Goal: Information Seeking & Learning: Check status

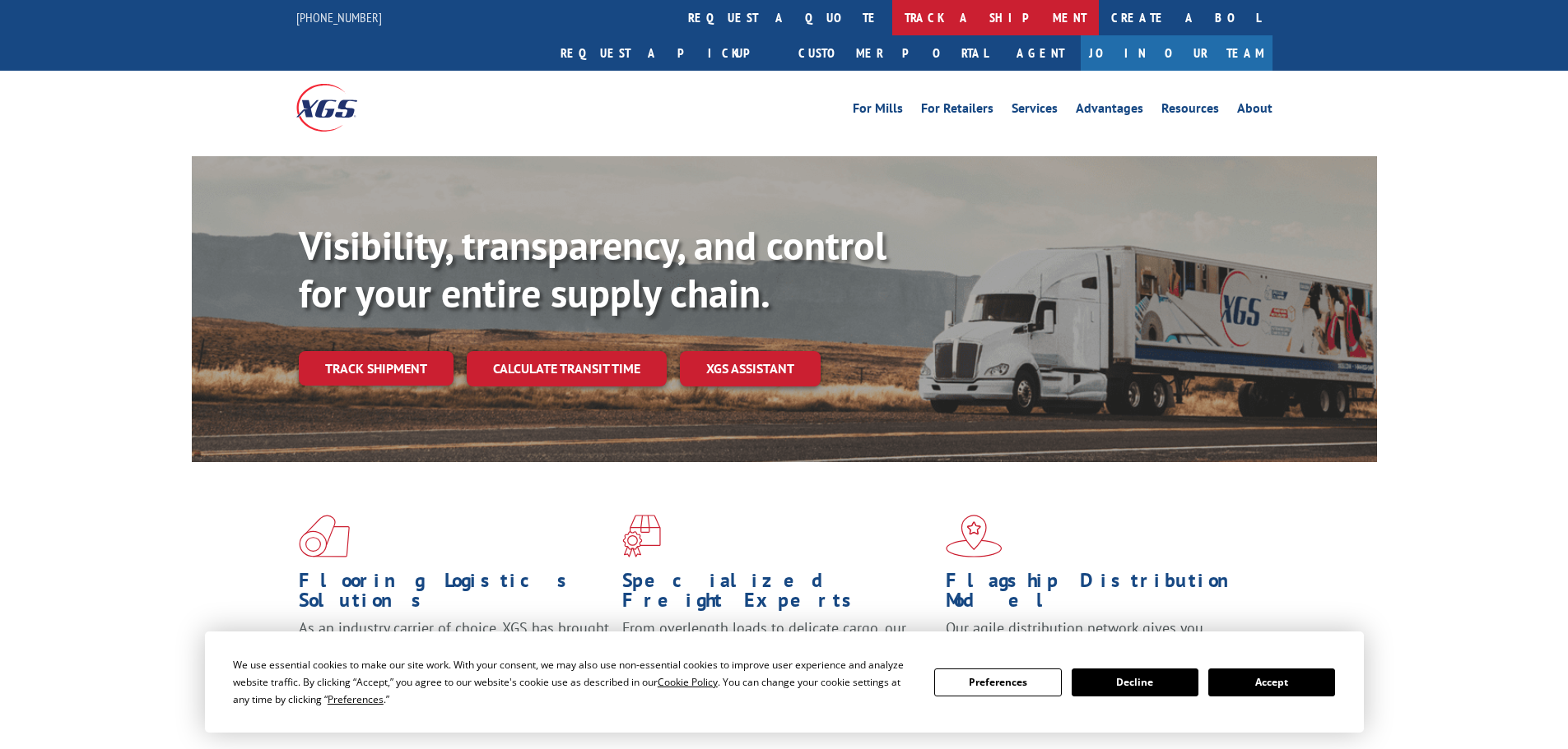
click at [892, 10] on link "track a shipment" at bounding box center [995, 18] width 206 height 35
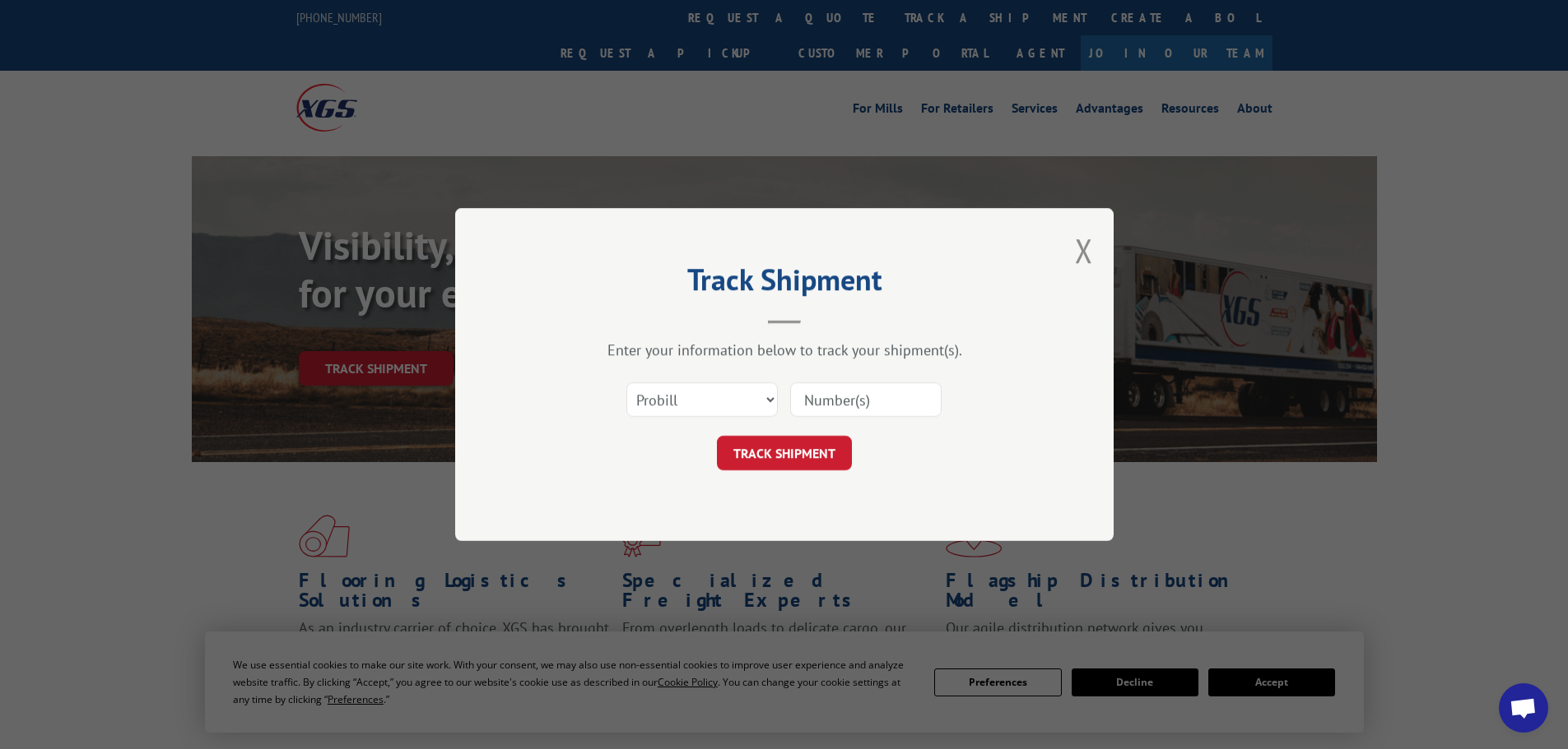
click at [816, 400] on input at bounding box center [865, 400] width 151 height 34
paste input "16998891"
type input "16998891"
click at [814, 457] on button "TRACK SHIPMENT" at bounding box center [784, 453] width 135 height 34
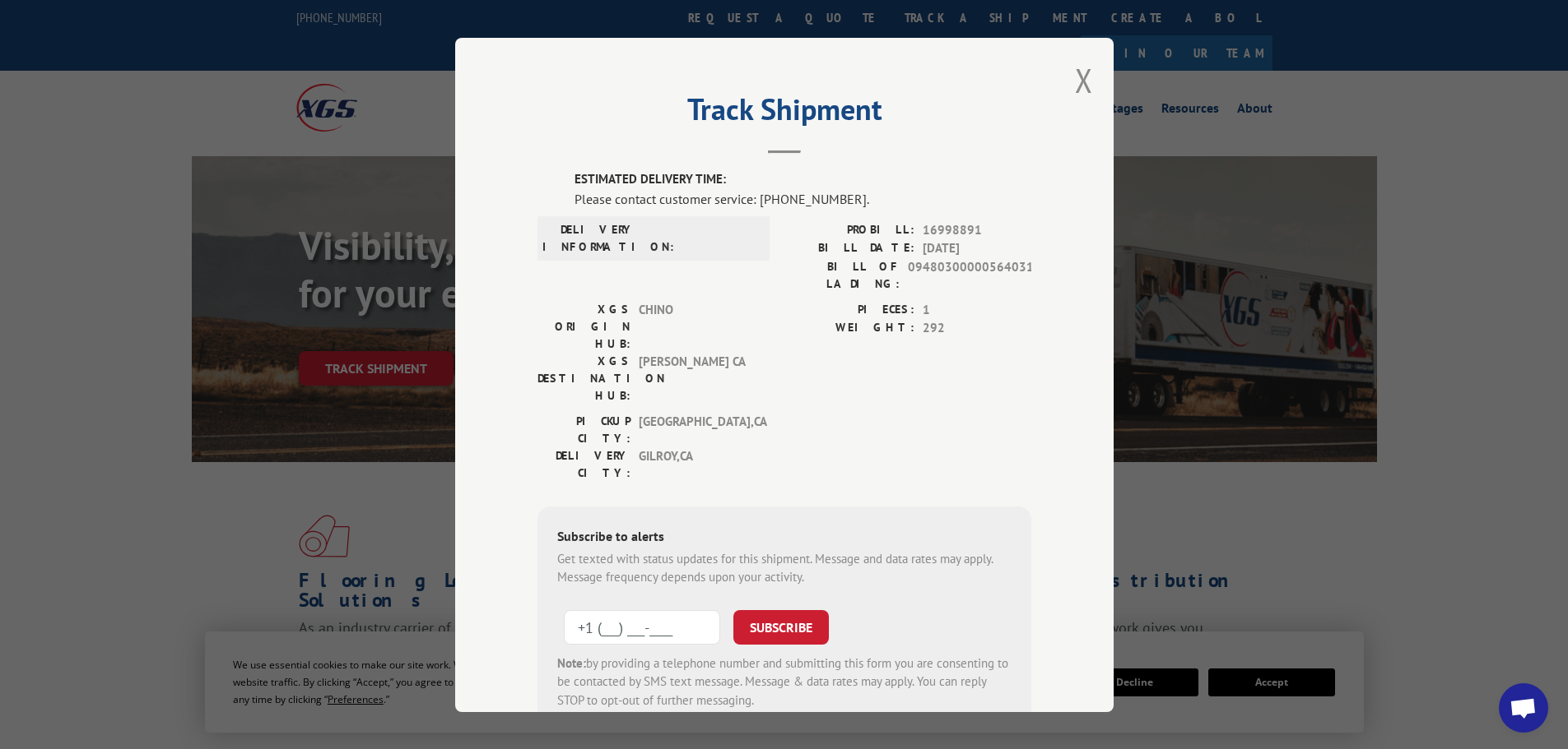
click at [689, 609] on input "+1 (___) ___-____" at bounding box center [642, 626] width 156 height 34
type input "[PHONE_NUMBER]"
click at [782, 609] on button "SUBSCRIBE" at bounding box center [781, 626] width 96 height 34
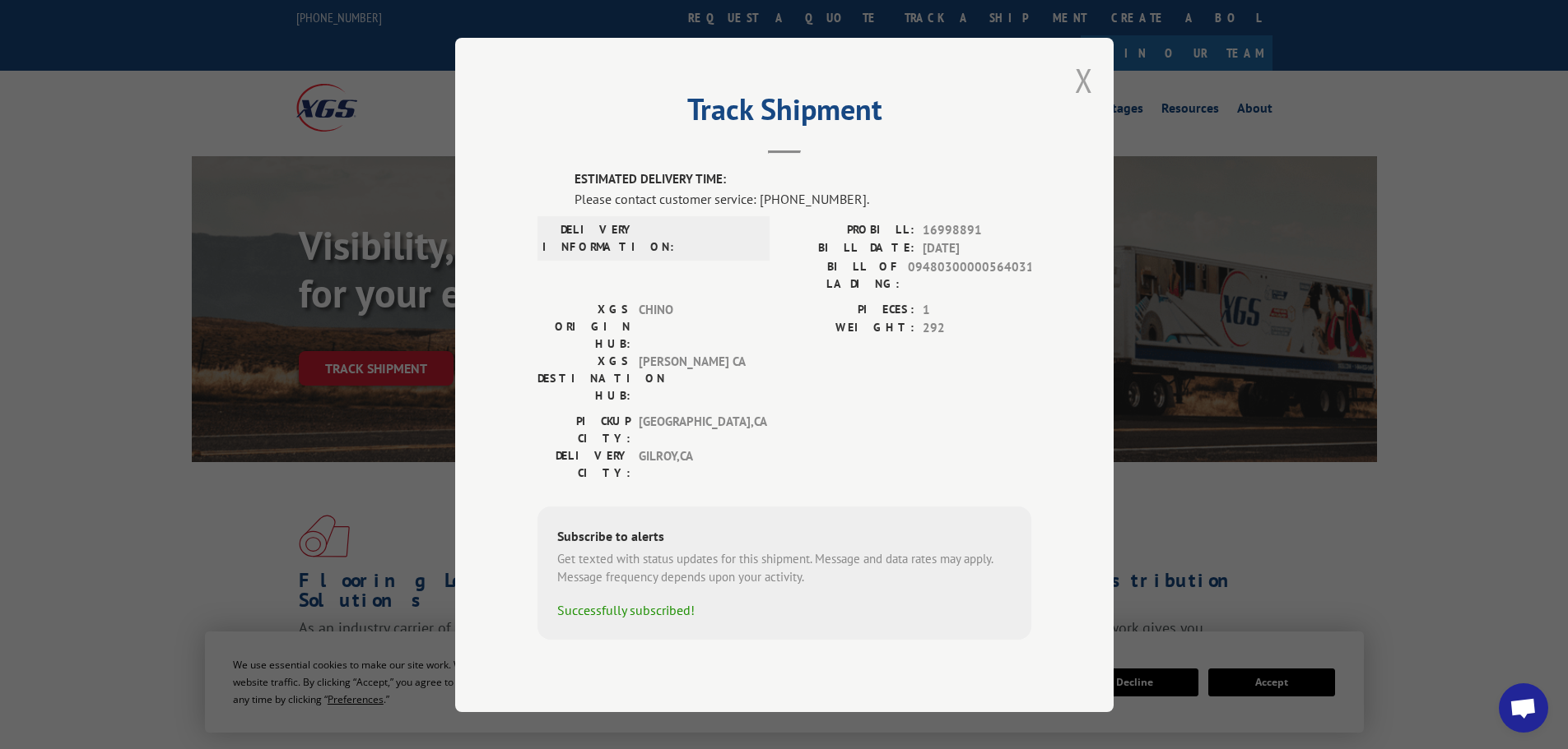
click at [1079, 102] on button "Close modal" at bounding box center [1083, 81] width 18 height 44
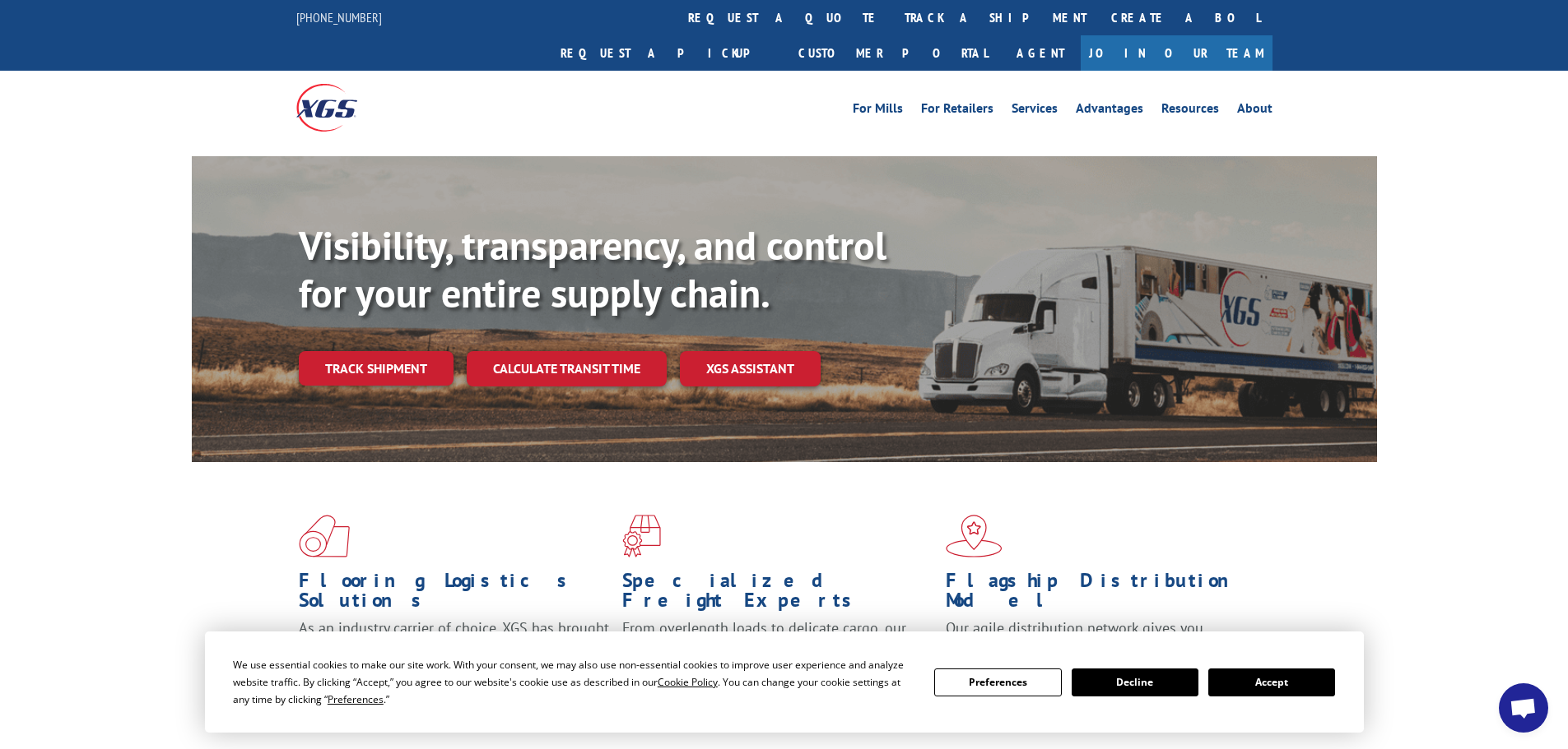
click at [1164, 682] on button "Decline" at bounding box center [1135, 683] width 126 height 28
